Goal: Book appointment/travel/reservation

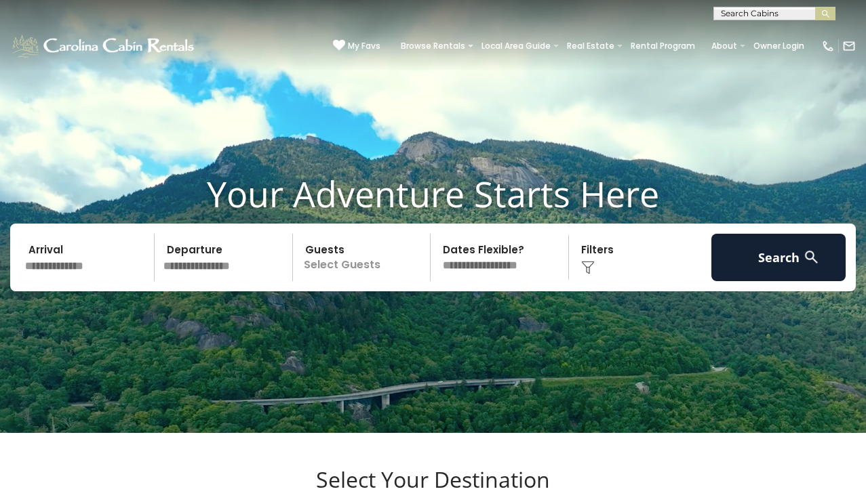
click at [738, 10] on input "text" at bounding box center [773, 16] width 119 height 14
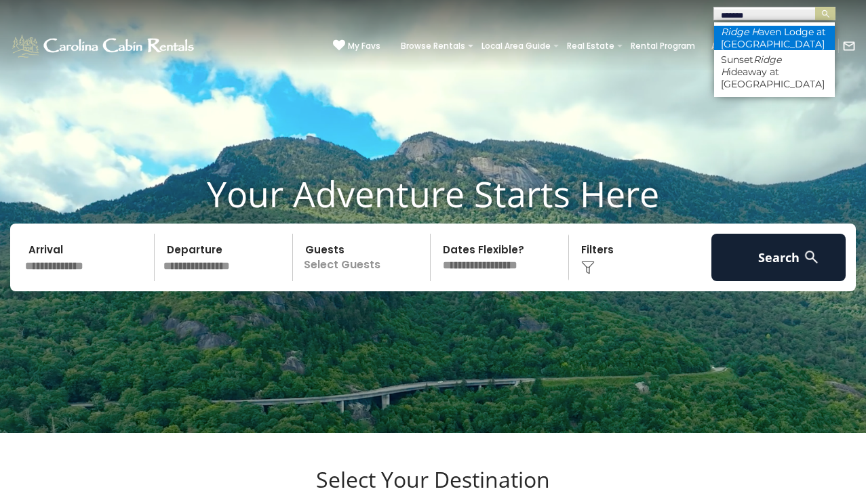
type input "*******"
click at [741, 26] on em "Ridge H" at bounding box center [740, 32] width 38 height 12
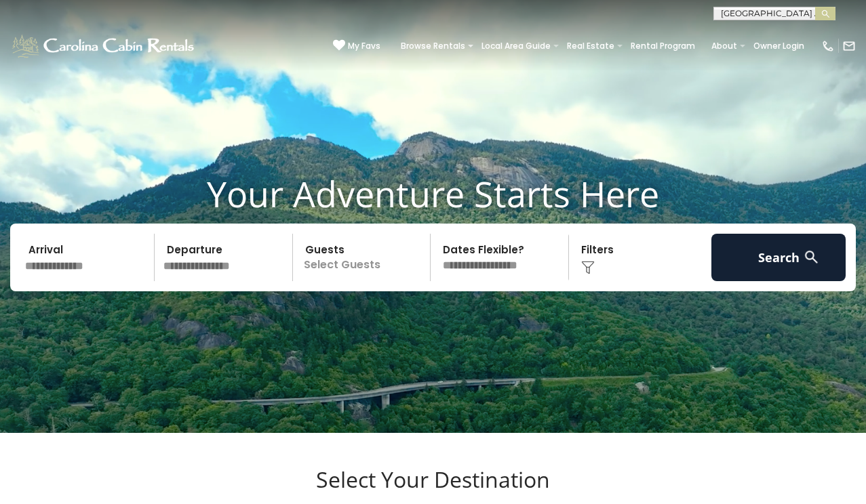
scroll to position [2, 0]
click at [822, 10] on img "submit" at bounding box center [825, 14] width 10 height 10
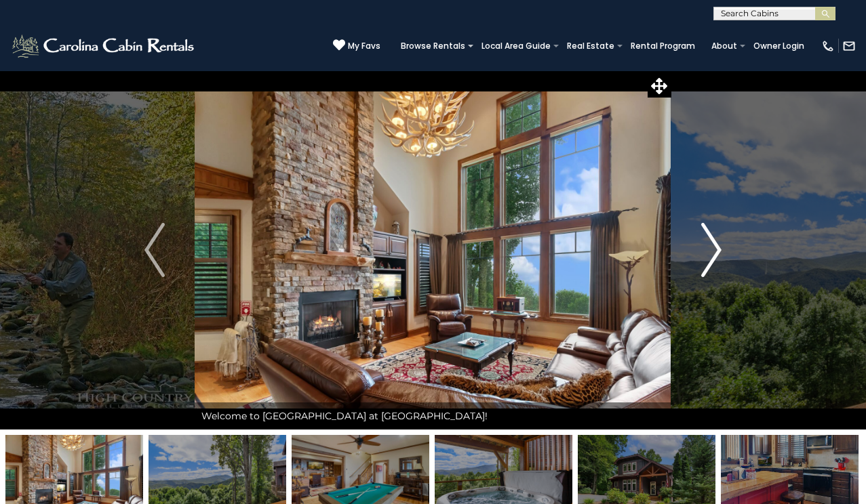
click at [717, 248] on img "Next" at bounding box center [711, 250] width 20 height 54
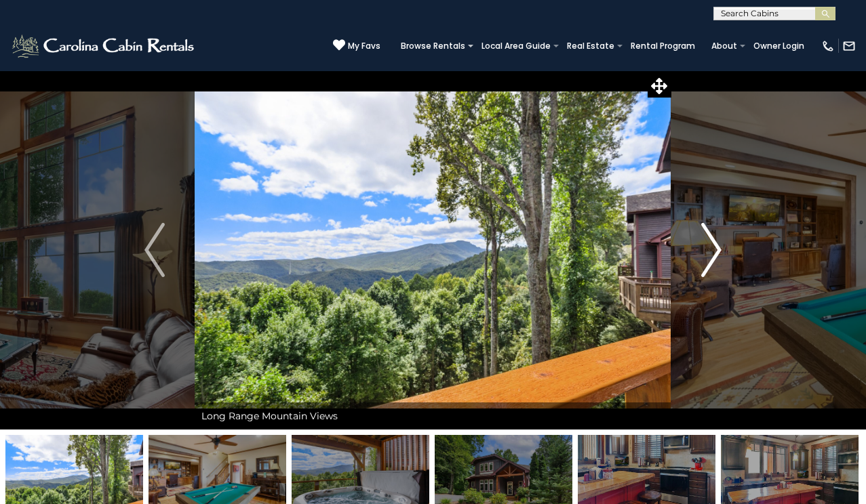
click at [713, 249] on img "Next" at bounding box center [711, 250] width 20 height 54
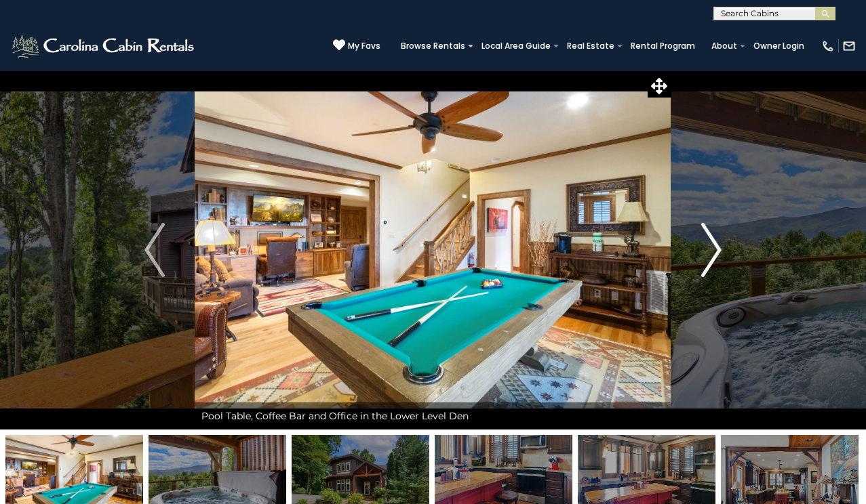
click at [713, 249] on img "Next" at bounding box center [711, 250] width 20 height 54
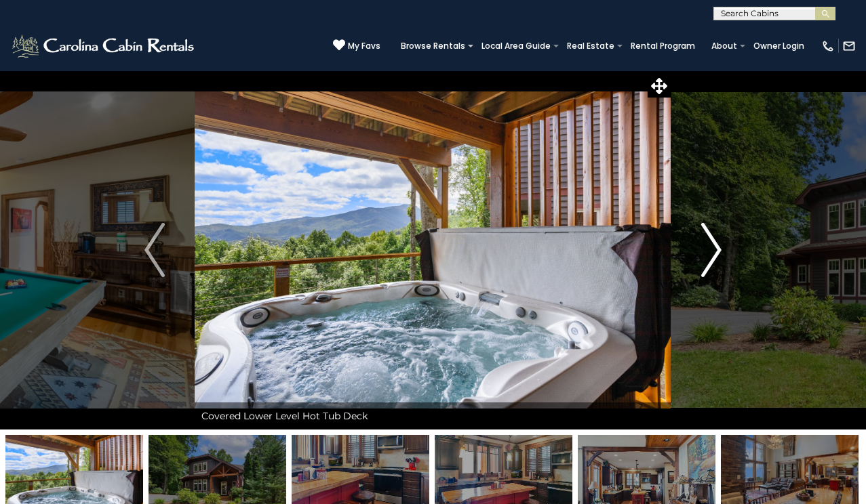
click at [713, 250] on img "Next" at bounding box center [711, 250] width 20 height 54
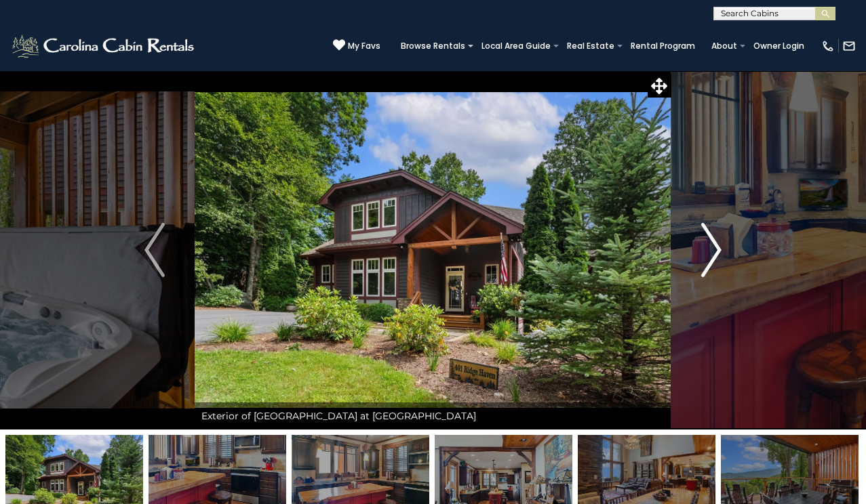
click at [713, 252] on img "Next" at bounding box center [711, 250] width 20 height 54
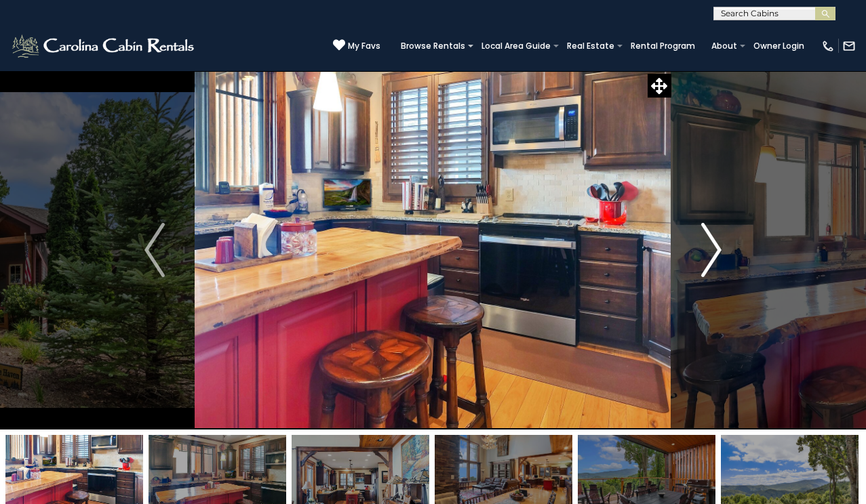
click at [713, 254] on img "Next" at bounding box center [711, 250] width 20 height 54
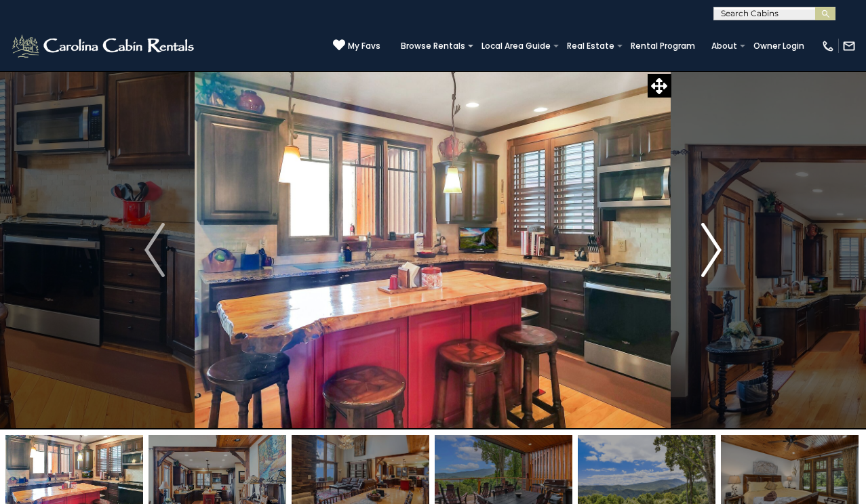
click at [713, 255] on img "Next" at bounding box center [711, 250] width 20 height 54
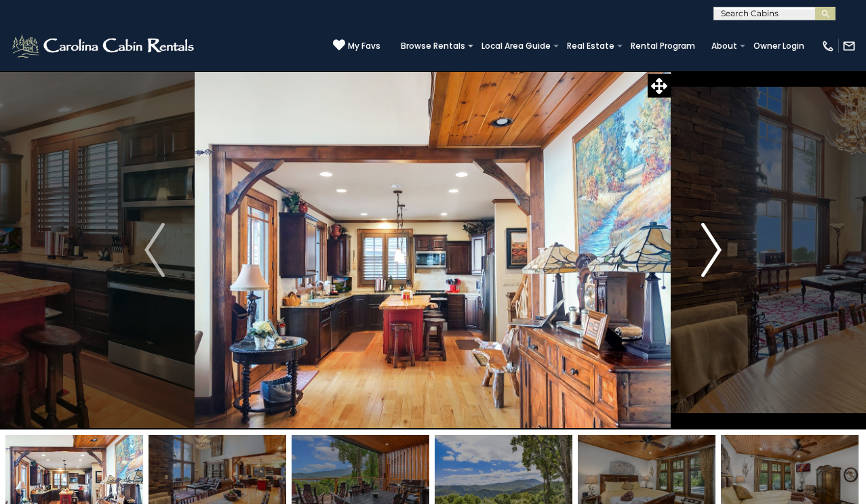
click at [717, 243] on img "Next" at bounding box center [711, 250] width 20 height 54
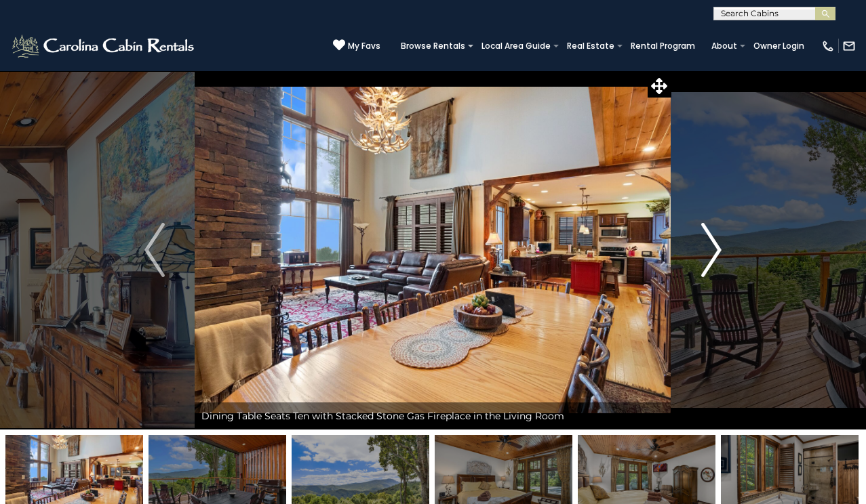
click at [717, 244] on img "Next" at bounding box center [711, 250] width 20 height 54
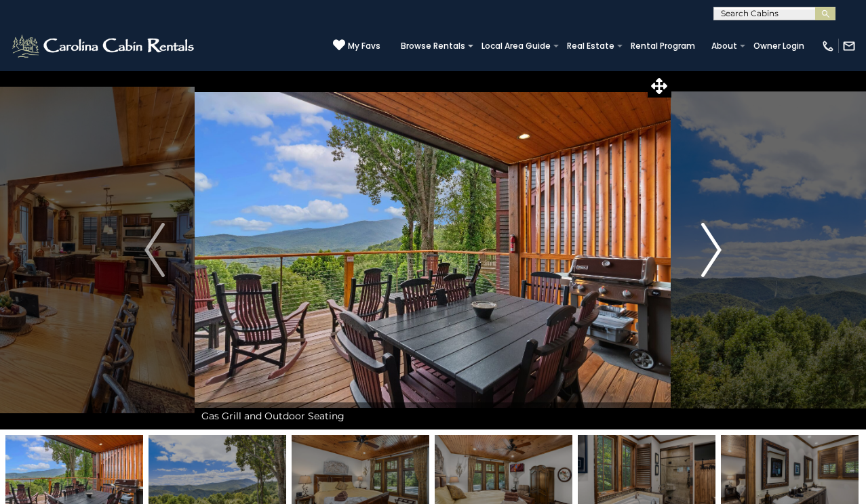
click at [717, 244] on img "Next" at bounding box center [711, 250] width 20 height 54
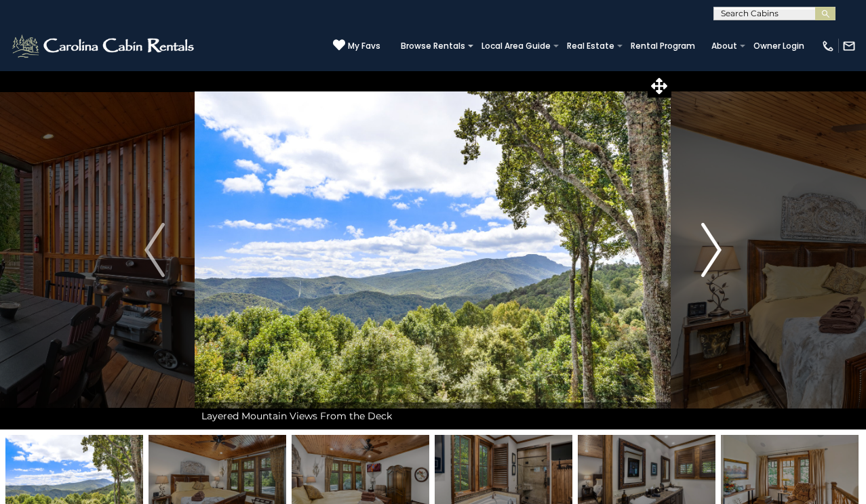
click at [717, 244] on img "Next" at bounding box center [711, 250] width 20 height 54
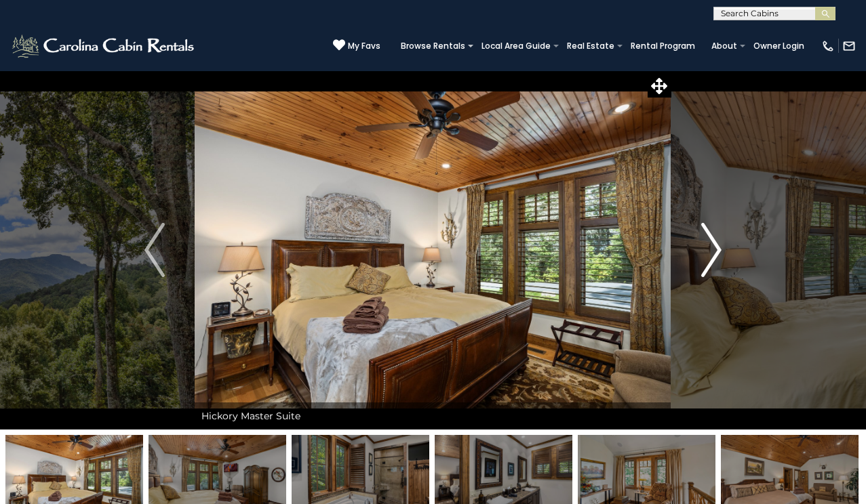
click at [717, 246] on img "Next" at bounding box center [711, 250] width 20 height 54
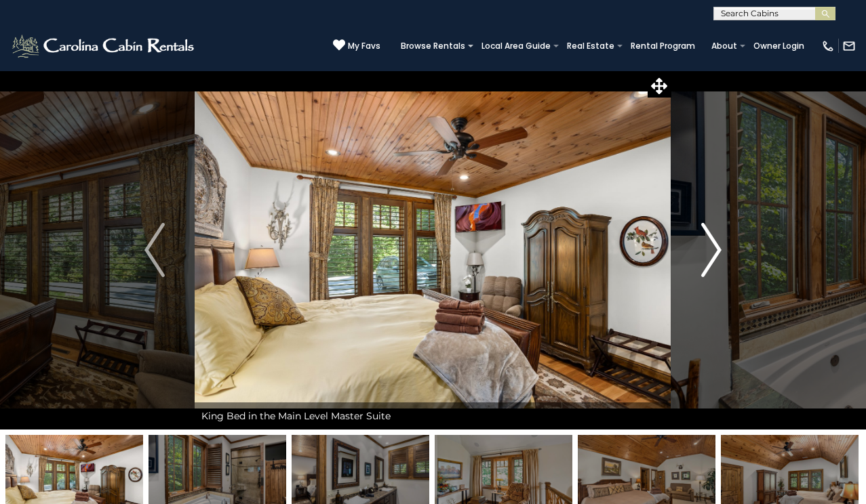
click at [717, 245] on img "Next" at bounding box center [711, 250] width 20 height 54
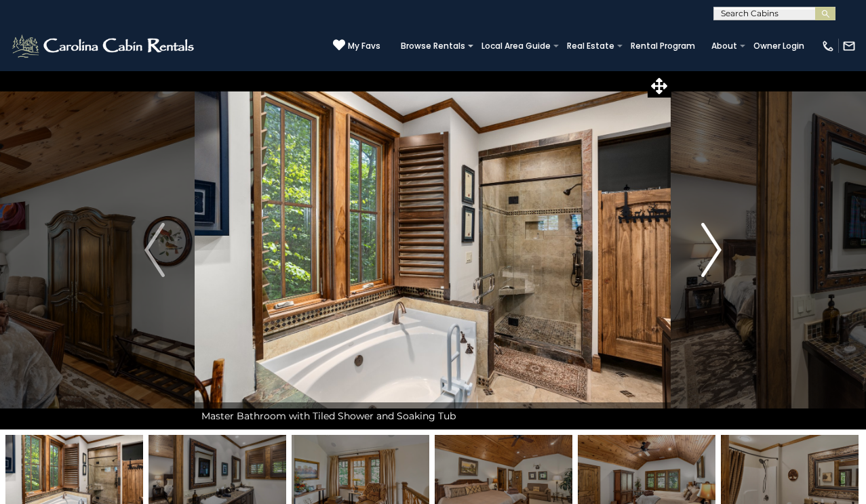
click at [717, 245] on img "Next" at bounding box center [711, 250] width 20 height 54
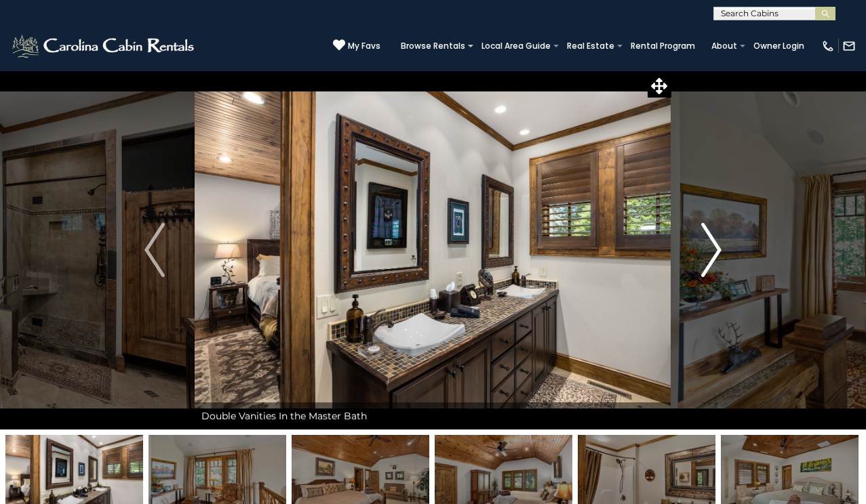
click at [717, 246] on img "Next" at bounding box center [711, 250] width 20 height 54
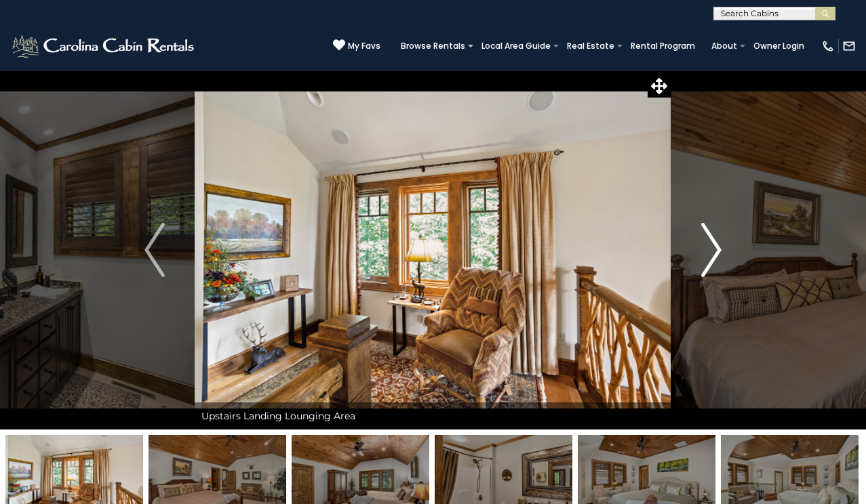
click at [717, 246] on img "Next" at bounding box center [711, 250] width 20 height 54
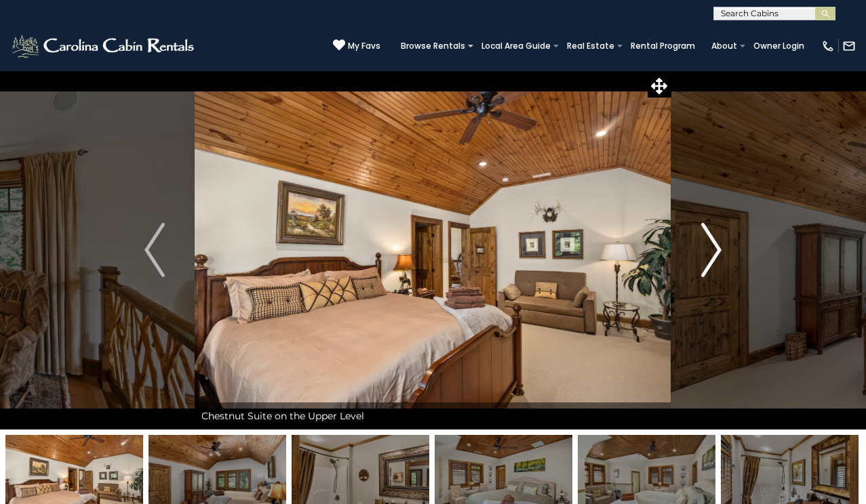
click at [717, 247] on img "Next" at bounding box center [711, 250] width 20 height 54
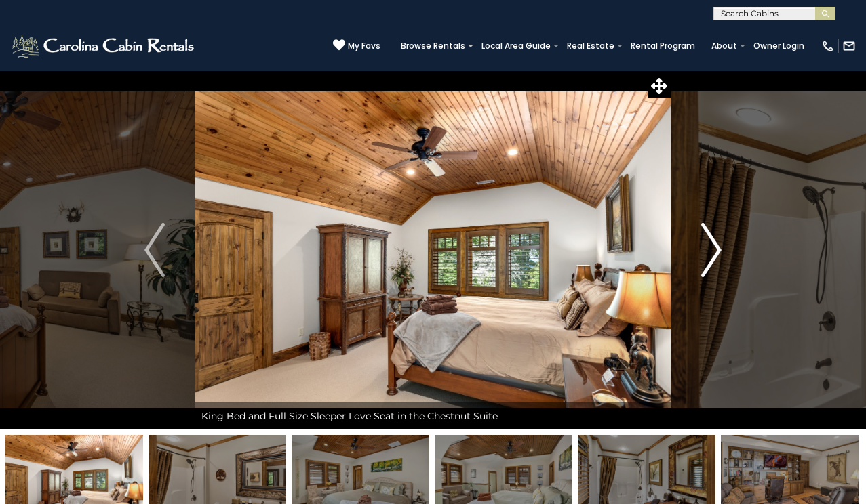
click at [717, 246] on img "Next" at bounding box center [711, 250] width 20 height 54
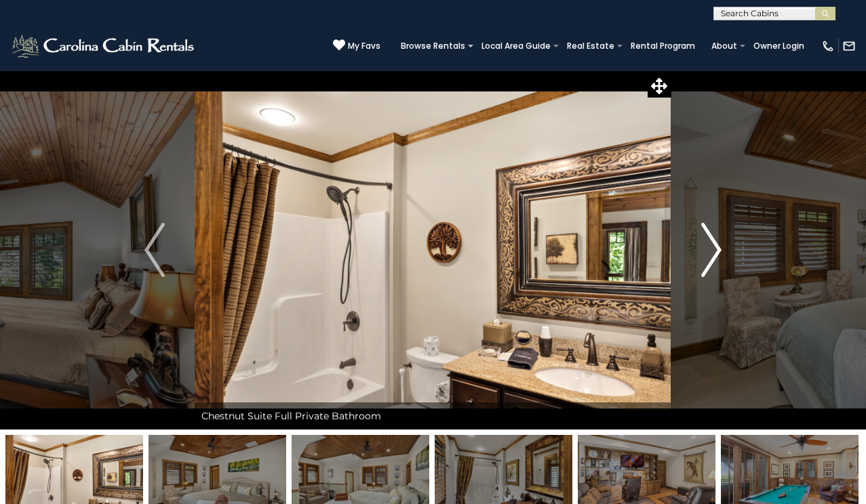
click at [717, 246] on img "Next" at bounding box center [711, 250] width 20 height 54
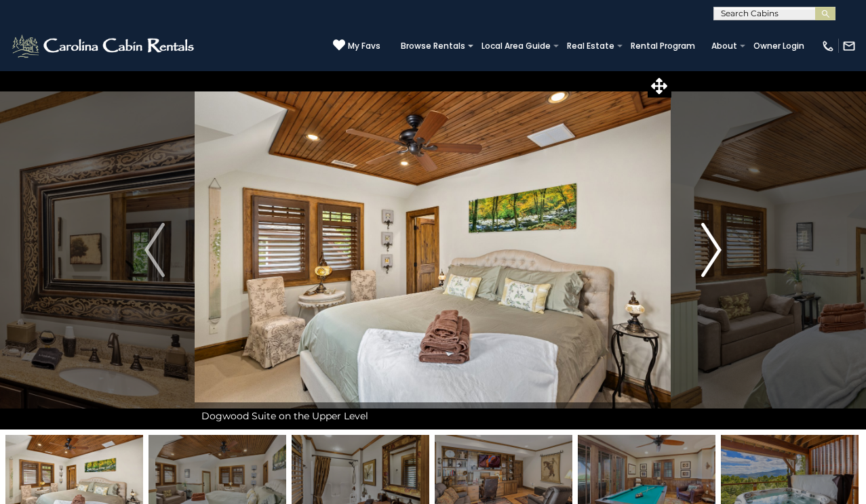
click at [717, 246] on img "Next" at bounding box center [711, 250] width 20 height 54
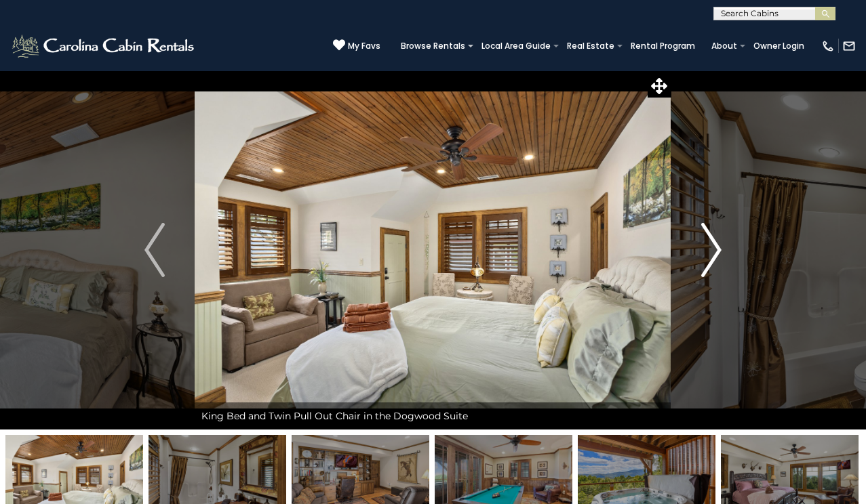
click at [717, 246] on img "Next" at bounding box center [711, 250] width 20 height 54
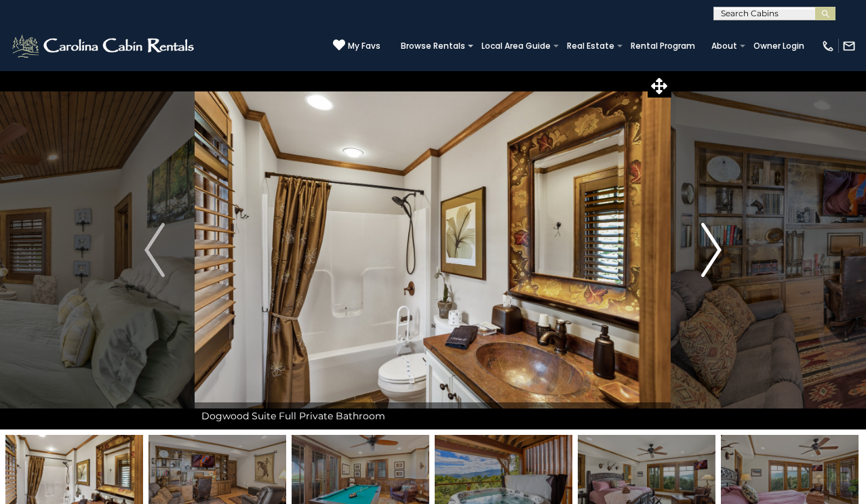
click at [717, 247] on img "Next" at bounding box center [711, 250] width 20 height 54
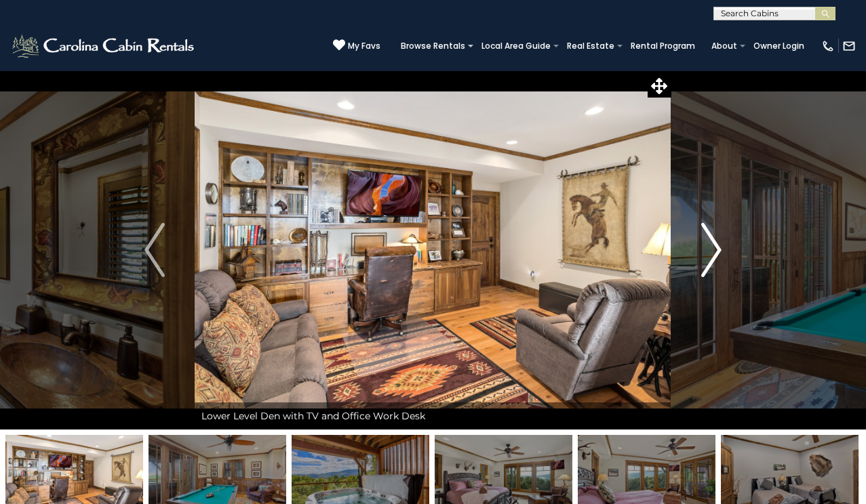
click at [717, 247] on img "Next" at bounding box center [711, 250] width 20 height 54
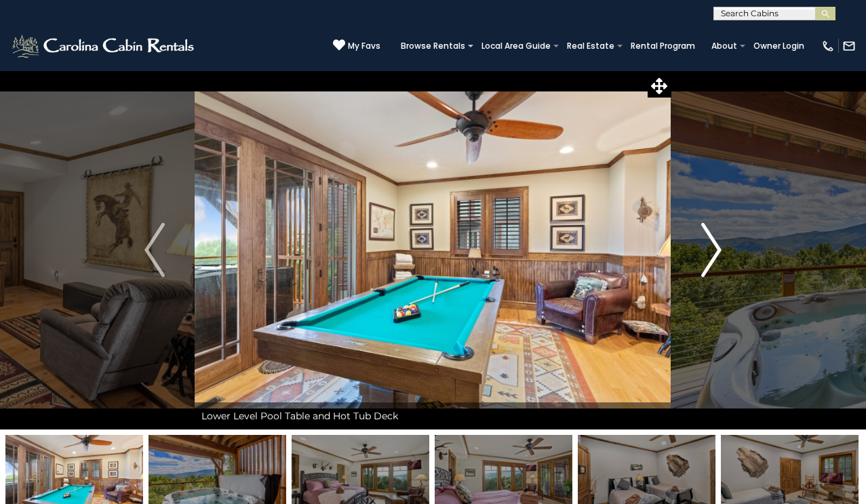
click at [717, 248] on img "Next" at bounding box center [711, 250] width 20 height 54
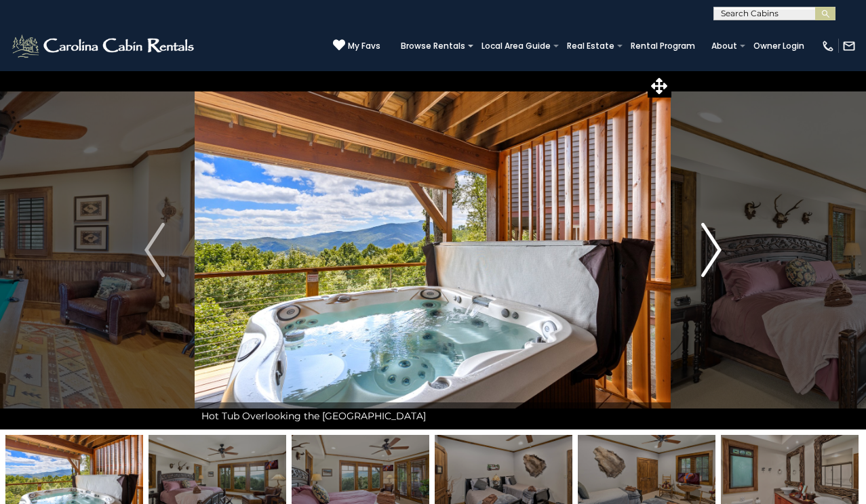
click at [716, 248] on img "Next" at bounding box center [711, 250] width 20 height 54
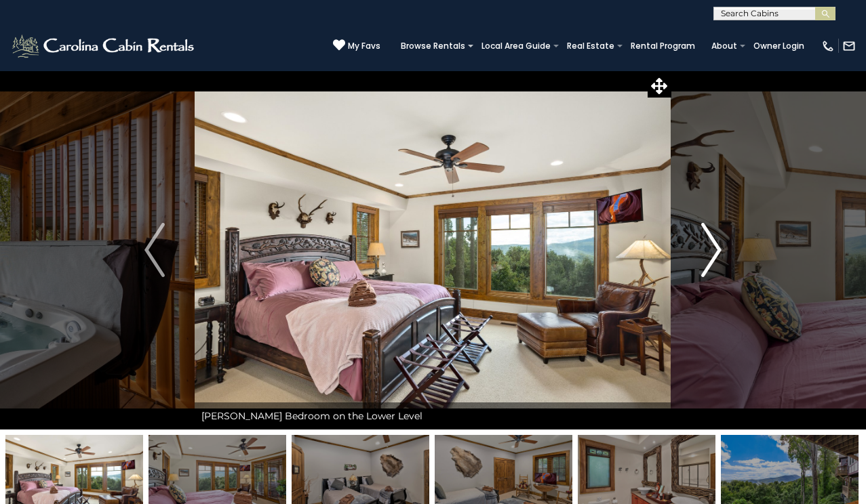
click at [716, 249] on img "Next" at bounding box center [711, 250] width 20 height 54
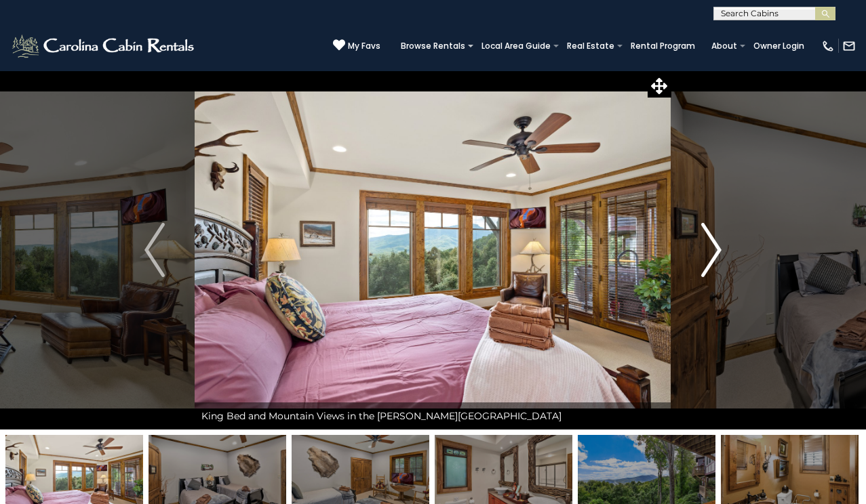
click at [716, 249] on img "Next" at bounding box center [711, 250] width 20 height 54
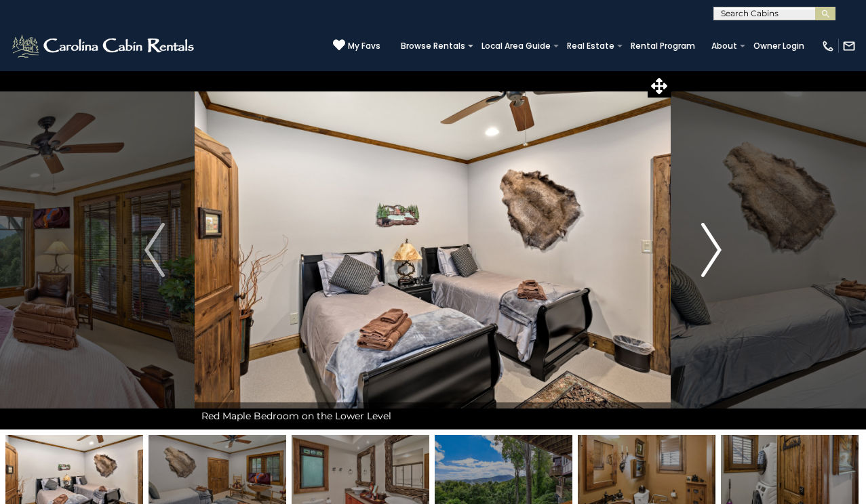
click at [716, 248] on img "Next" at bounding box center [711, 250] width 20 height 54
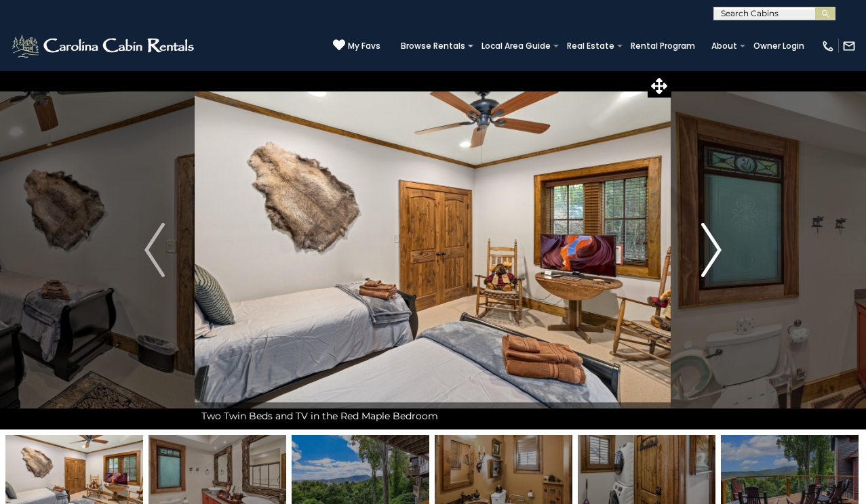
click at [716, 248] on img "Next" at bounding box center [711, 250] width 20 height 54
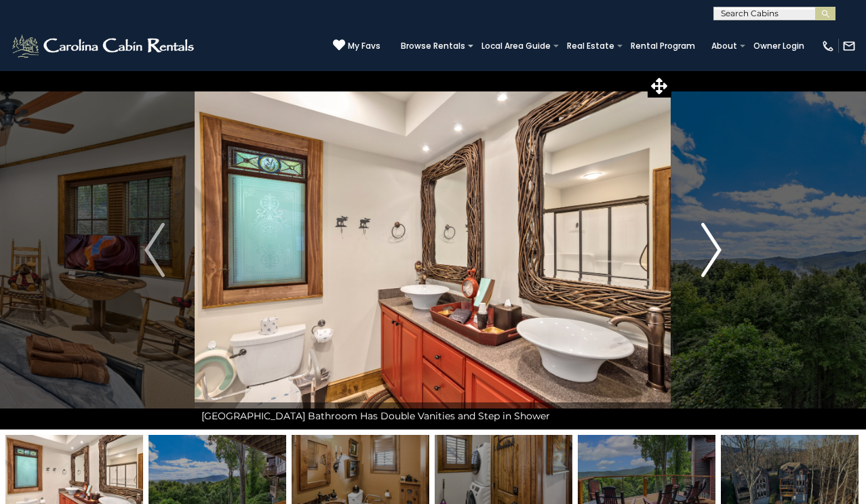
click at [716, 248] on img "Next" at bounding box center [711, 250] width 20 height 54
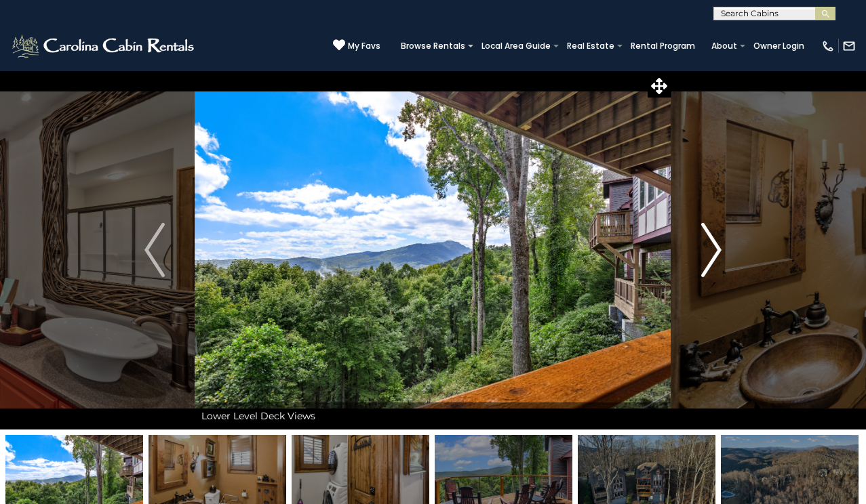
click at [716, 248] on img "Next" at bounding box center [711, 250] width 20 height 54
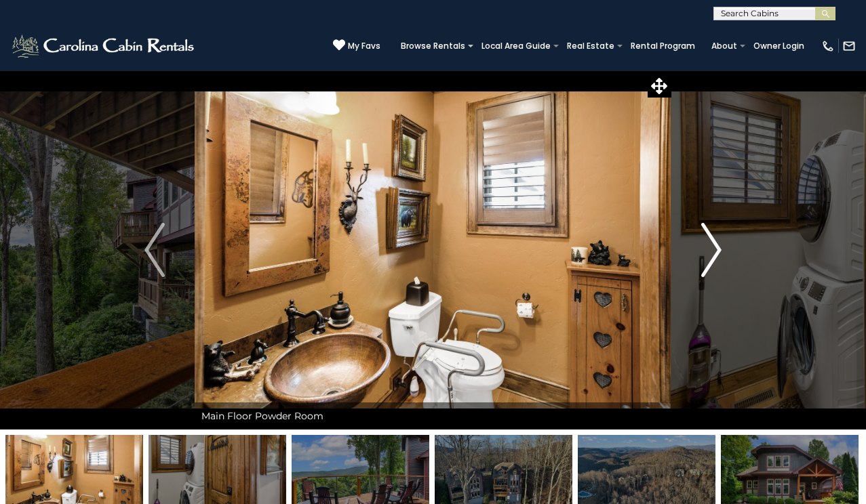
click at [716, 248] on img "Next" at bounding box center [711, 250] width 20 height 54
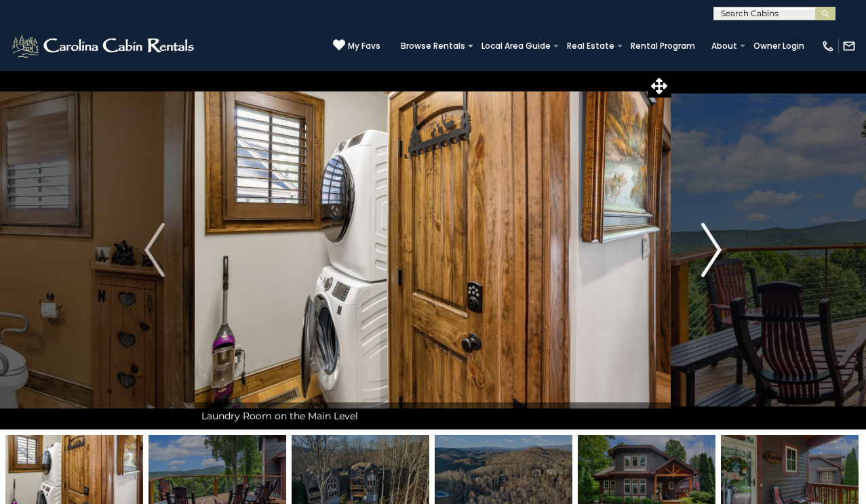
click at [716, 248] on img "Next" at bounding box center [711, 250] width 20 height 54
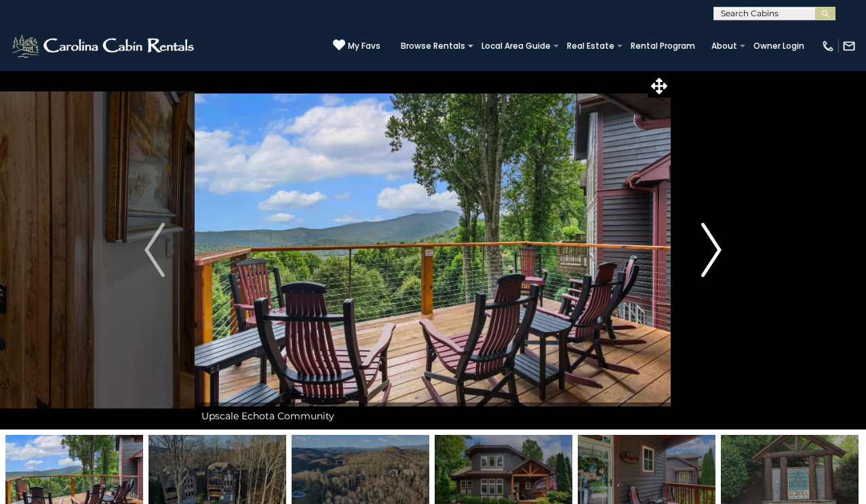
click at [716, 248] on img "Next" at bounding box center [711, 250] width 20 height 54
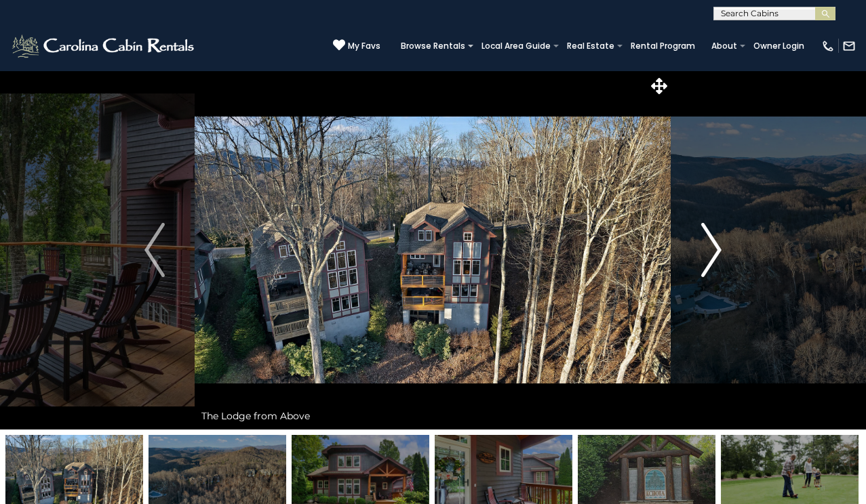
click at [716, 248] on img "Next" at bounding box center [711, 250] width 20 height 54
